Goal: Task Accomplishment & Management: Complete application form

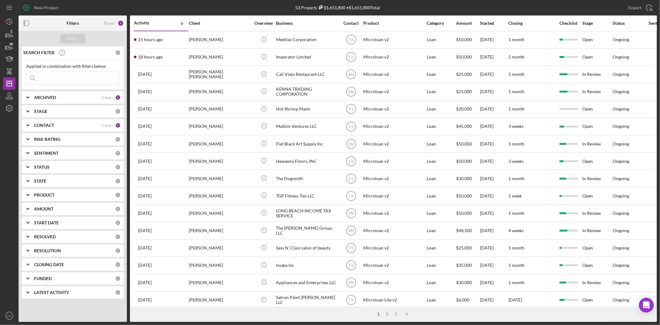
click at [88, 129] on div "CONTACT Clear 2" at bounding box center [77, 125] width 87 height 12
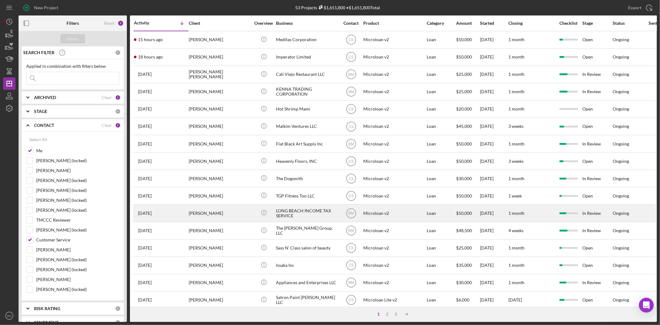
click at [302, 215] on div "LONG BEACH INCOME TAX SERVICE" at bounding box center [307, 213] width 62 height 16
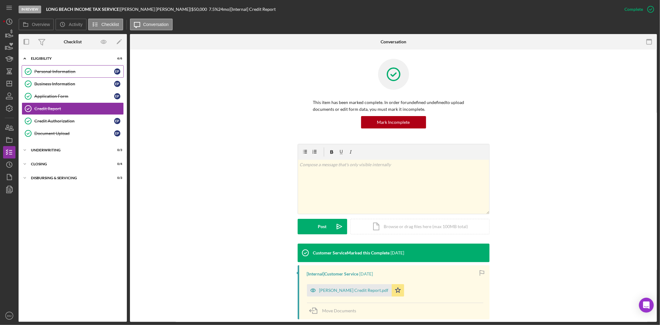
click at [69, 76] on link "Personal Information Personal Information E P" at bounding box center [73, 71] width 102 height 12
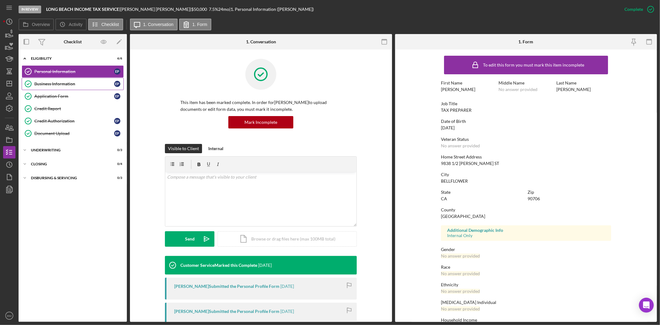
click at [69, 80] on link "Business Information Business Information E P" at bounding box center [73, 84] width 102 height 12
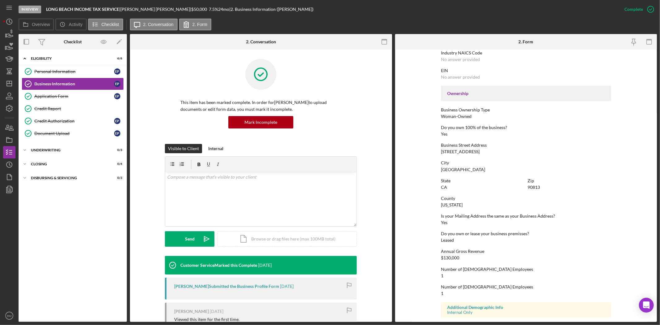
scroll to position [194, 0]
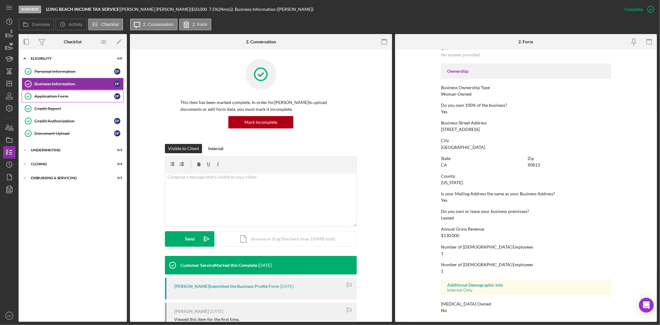
click at [77, 94] on div "Application Form" at bounding box center [74, 96] width 80 height 5
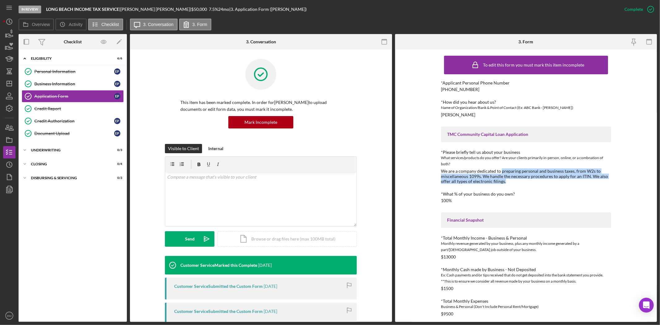
drag, startPoint x: 508, startPoint y: 171, endPoint x: 589, endPoint y: 178, distance: 81.9
click at [589, 178] on div "We are a company dedicated to preparing personal and business taxes, from W2s t…" at bounding box center [526, 176] width 170 height 15
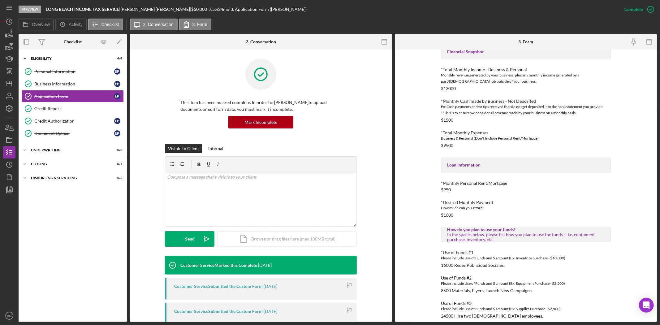
scroll to position [174, 0]
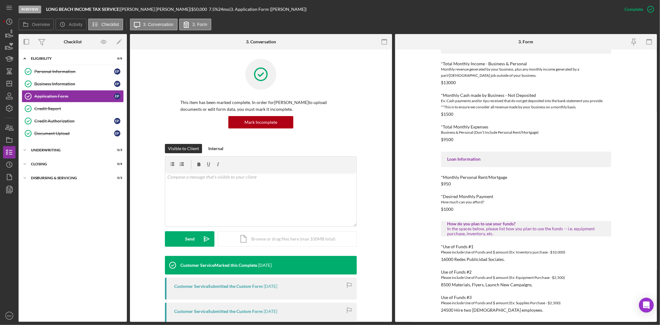
click at [466, 230] on div "In the spaces below, please list how you plan to use the funds -- i.e. equipmen…" at bounding box center [526, 231] width 158 height 10
click at [51, 112] on link "Credit Report Credit Report" at bounding box center [73, 108] width 102 height 12
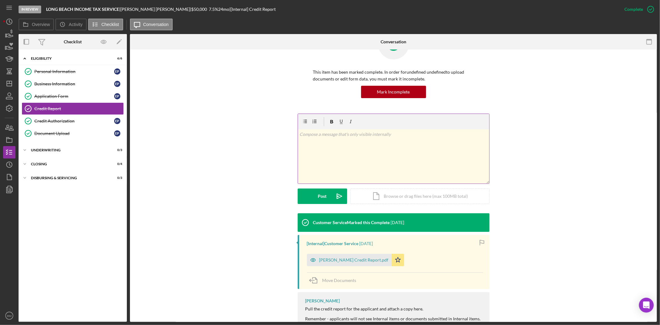
scroll to position [66, 0]
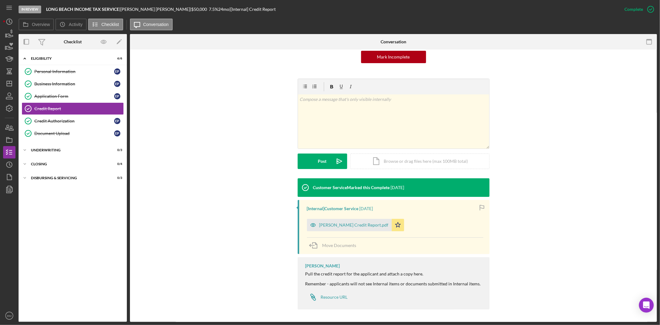
click at [363, 234] on div "[Internal] Customer Service [DATE] [PERSON_NAME] Credit Report.pdf Icon/Star Mo…" at bounding box center [393, 227] width 192 height 54
click at [366, 223] on div "[PERSON_NAME] Credit Report.pdf" at bounding box center [353, 224] width 69 height 5
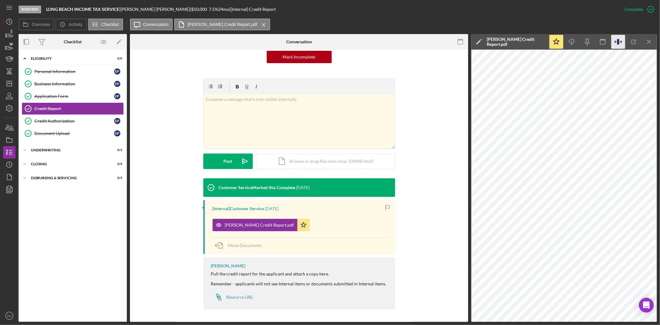
click at [621, 46] on icon "button" at bounding box center [618, 42] width 14 height 14
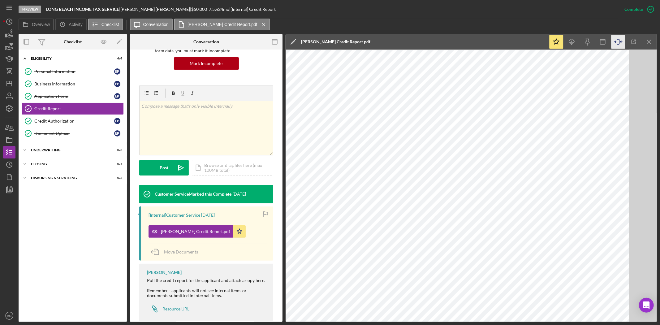
scroll to position [72, 0]
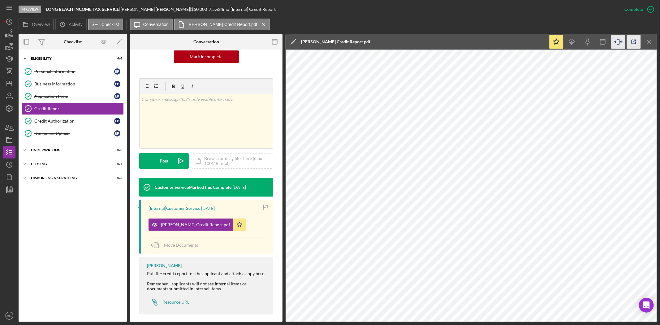
click at [629, 45] on icon "button" at bounding box center [633, 42] width 14 height 14
click at [51, 133] on div "Document Upload" at bounding box center [74, 133] width 80 height 5
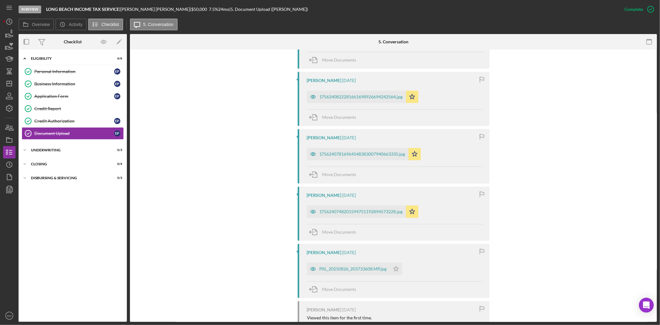
scroll to position [344, 0]
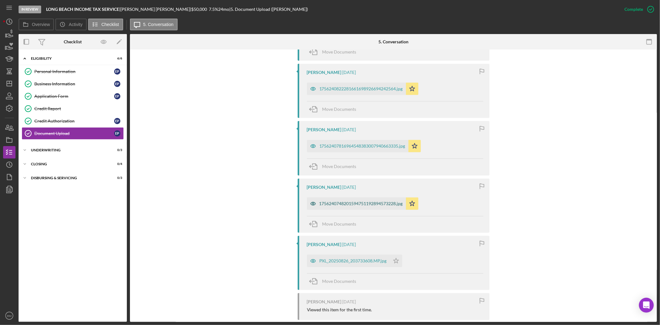
click at [350, 205] on div "1756240748201594751192894573228.jpg" at bounding box center [360, 203] width 83 height 5
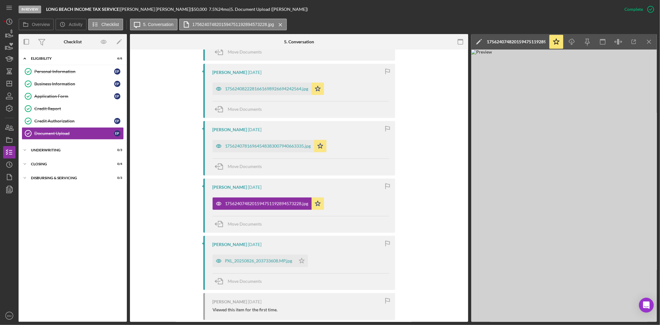
click at [438, 249] on div "Customer Service Marked this Complete [DATE] Customer Service [DATE] [PERSON_NA…" at bounding box center [298, 166] width 319 height 509
click at [652, 43] on icon "Icon/Menu Close" at bounding box center [649, 42] width 14 height 14
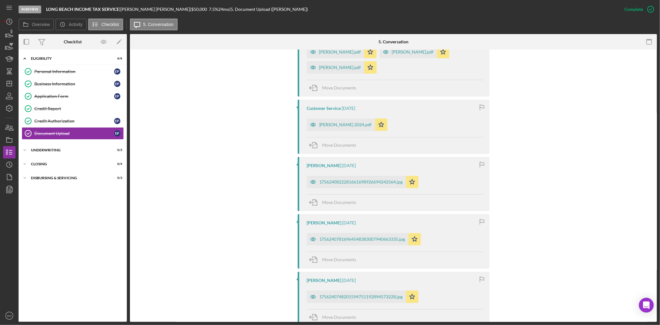
scroll to position [240, 0]
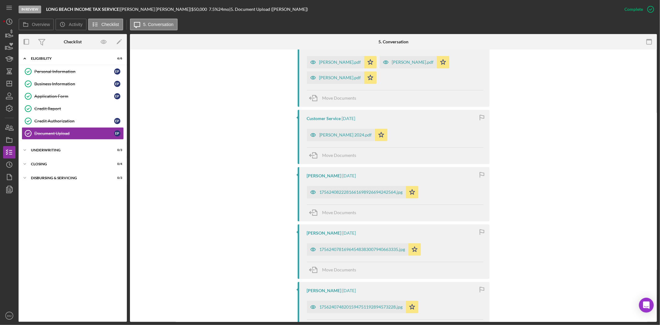
click at [377, 257] on div "[PERSON_NAME] [DATE] 17562407816964548383007940663335.jpg Icon/Star Move Docume…" at bounding box center [393, 251] width 192 height 54
click at [377, 254] on div "17562407816964548383007940663335.jpg" at bounding box center [357, 249] width 101 height 12
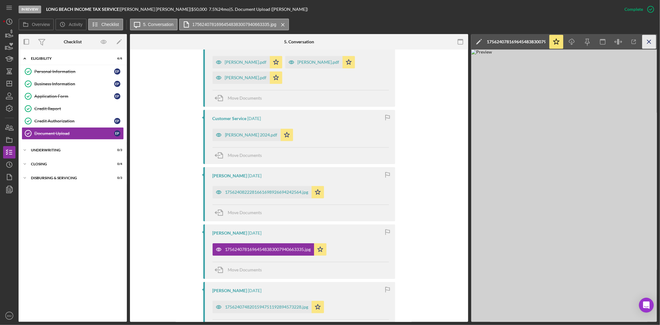
click at [656, 43] on icon "Icon/Menu Close" at bounding box center [649, 42] width 14 height 14
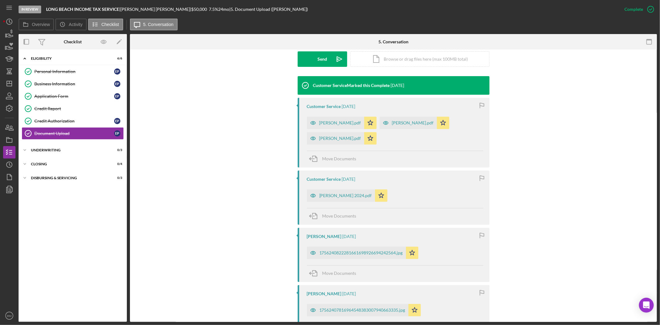
scroll to position [172, 0]
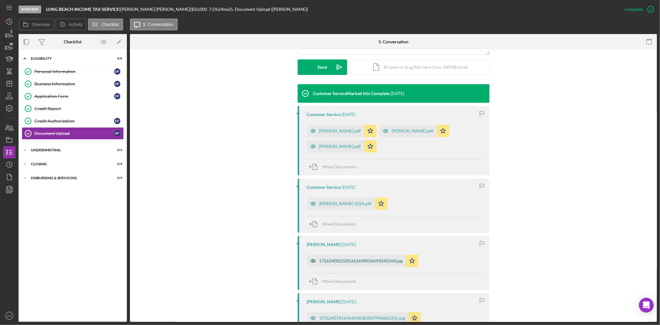
click at [370, 258] on div "1756240822281661698926694242564.jpg" at bounding box center [356, 260] width 99 height 12
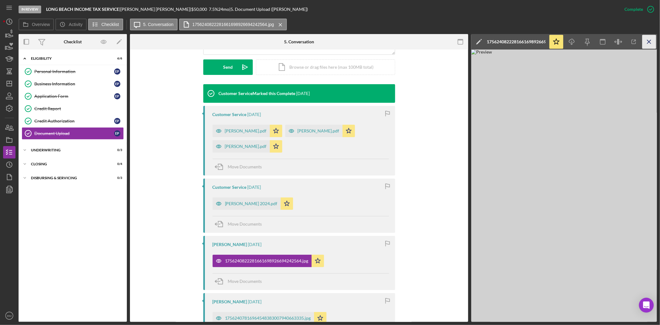
click at [650, 41] on icon "Icon/Menu Close" at bounding box center [649, 42] width 14 height 14
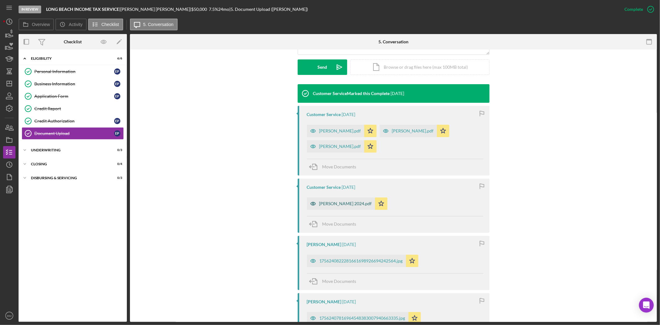
click at [320, 206] on div "[PERSON_NAME] 2024.pdf" at bounding box center [341, 203] width 68 height 12
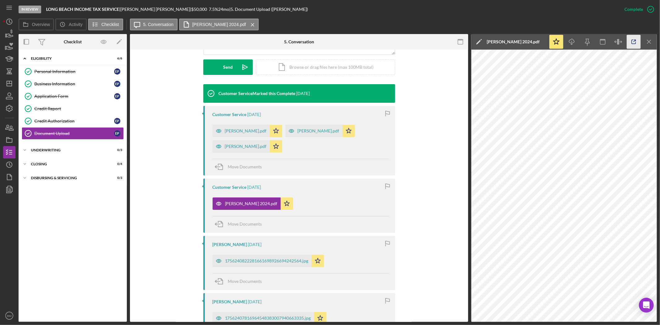
click at [633, 40] on icon "button" at bounding box center [633, 42] width 14 height 14
click at [240, 146] on div "[PERSON_NAME].pdf" at bounding box center [246, 146] width 42 height 5
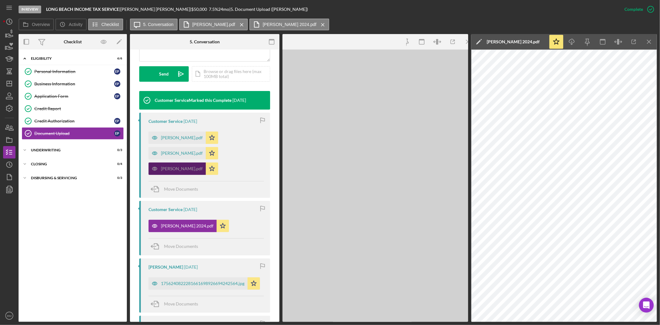
scroll to position [178, 0]
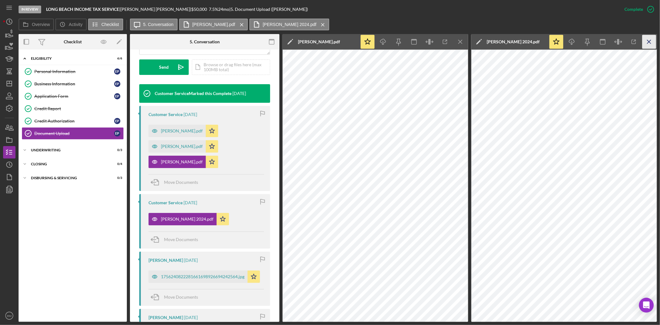
click at [648, 41] on icon "Icon/Menu Close" at bounding box center [649, 42] width 14 height 14
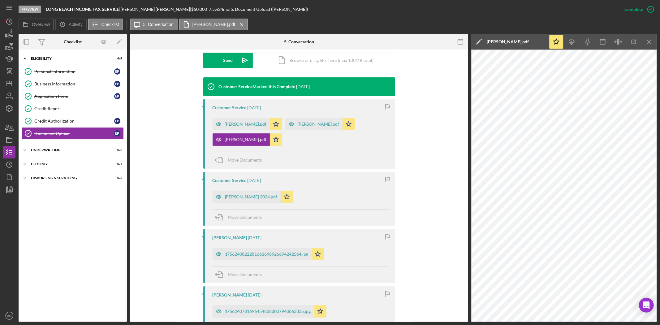
scroll to position [172, 0]
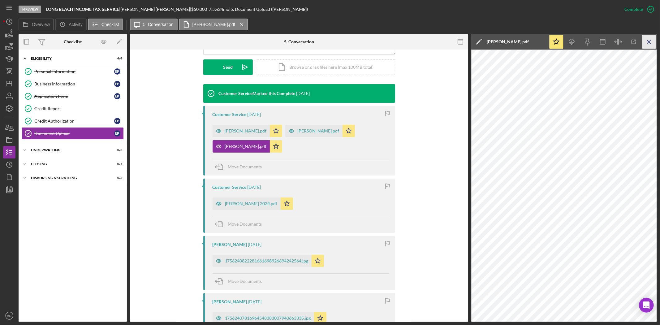
click at [650, 42] on line "button" at bounding box center [648, 41] width 3 height 3
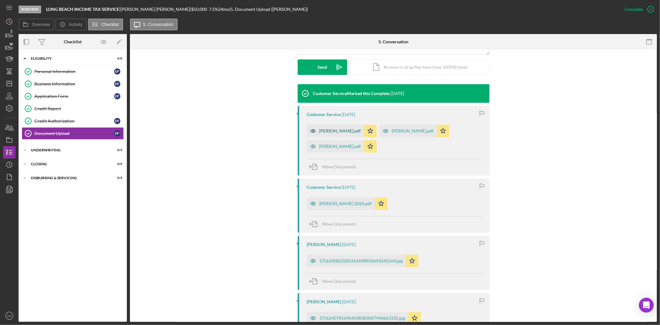
click at [343, 130] on div "[PERSON_NAME].pdf" at bounding box center [340, 130] width 42 height 5
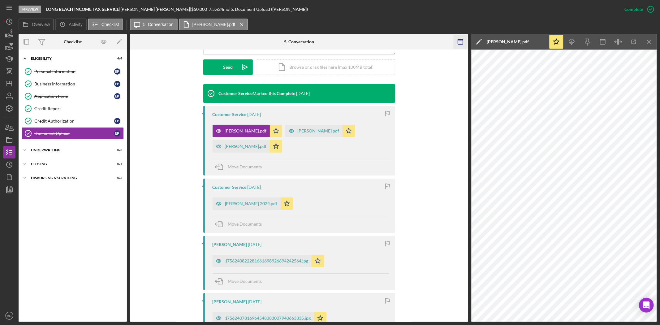
drag, startPoint x: 650, startPoint y: 38, endPoint x: 643, endPoint y: 42, distance: 7.6
click at [650, 38] on icon "Icon/Menu Close" at bounding box center [649, 42] width 14 height 14
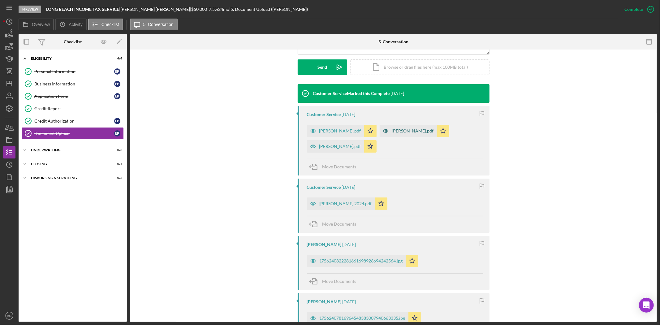
click at [392, 130] on div "[PERSON_NAME].pdf" at bounding box center [413, 130] width 42 height 5
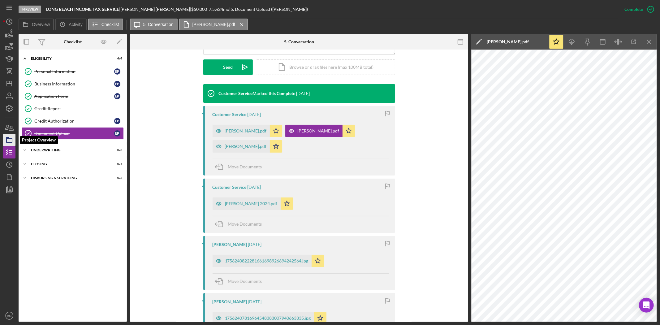
click at [9, 137] on icon "button" at bounding box center [9, 139] width 15 height 15
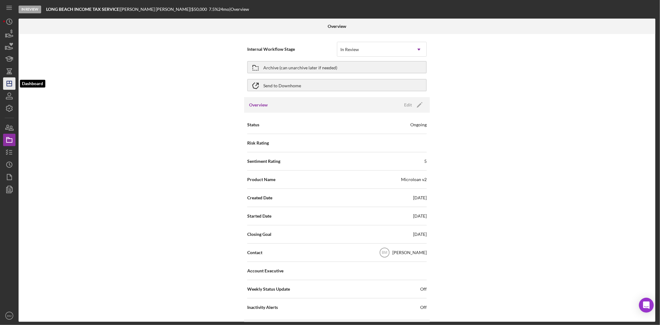
click at [13, 84] on icon "Icon/Dashboard" at bounding box center [9, 83] width 15 height 15
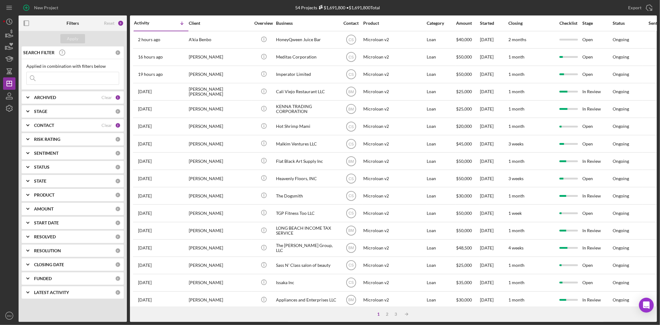
click at [80, 80] on input at bounding box center [73, 78] width 92 height 12
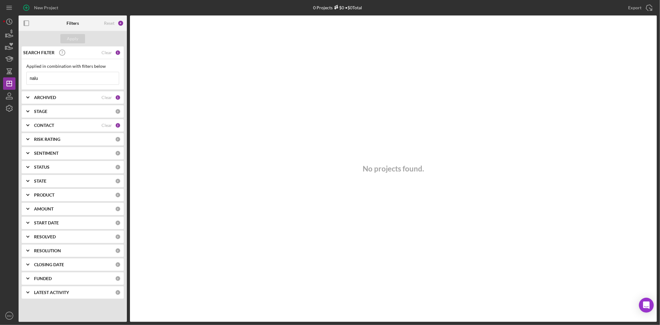
type input "nalu"
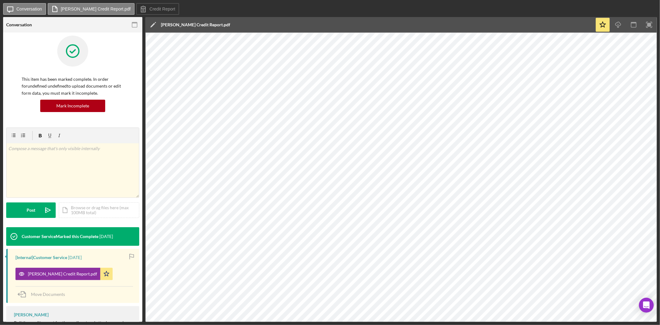
click at [563, 19] on div "Icon/Edit ELIA PAREDES ACOSTA Credit Report.pdf" at bounding box center [369, 24] width 449 height 15
click at [562, 23] on div "Icon/Edit ELIA PAREDES ACOSTA Credit Report.pdf" at bounding box center [369, 24] width 449 height 15
